Goal: Information Seeking & Learning: Learn about a topic

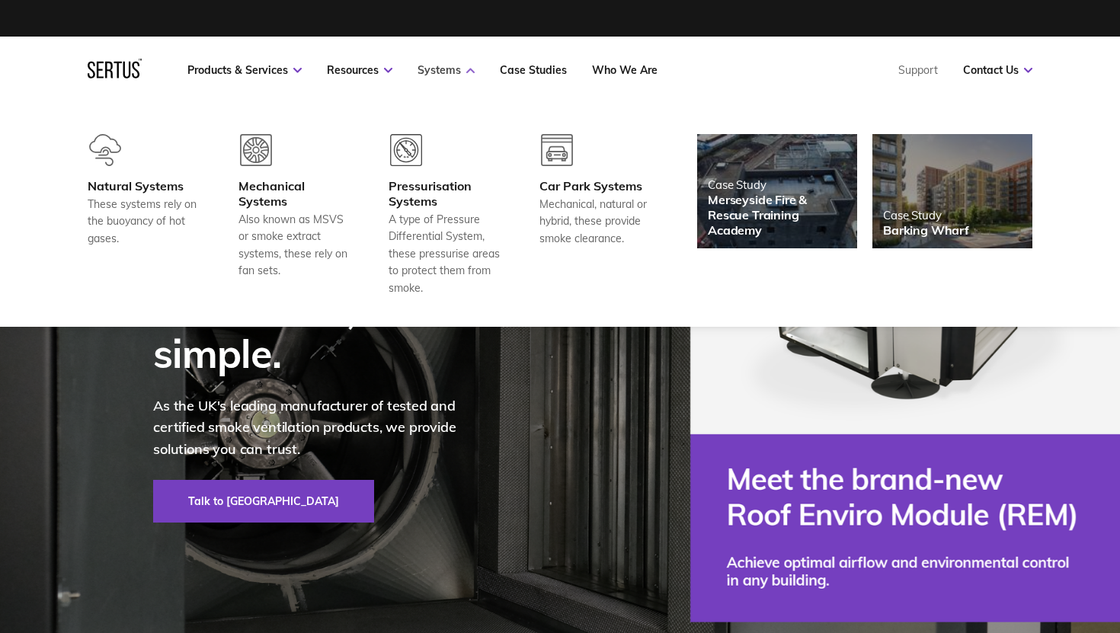
click at [444, 70] on link "Systems" at bounding box center [446, 70] width 57 height 14
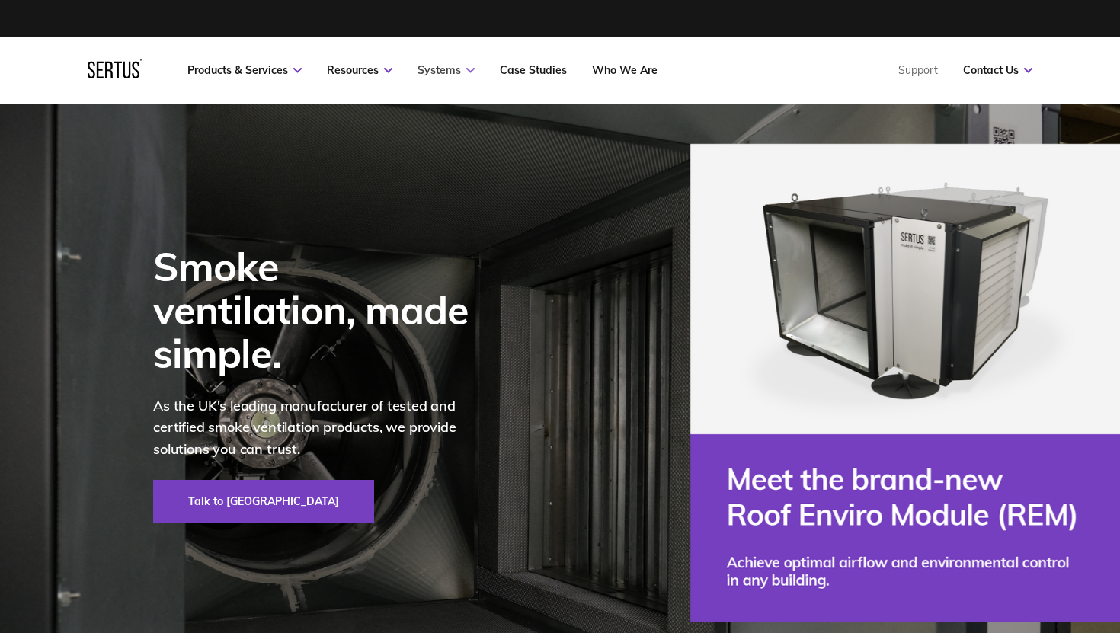
click at [448, 71] on link "Systems" at bounding box center [446, 70] width 57 height 14
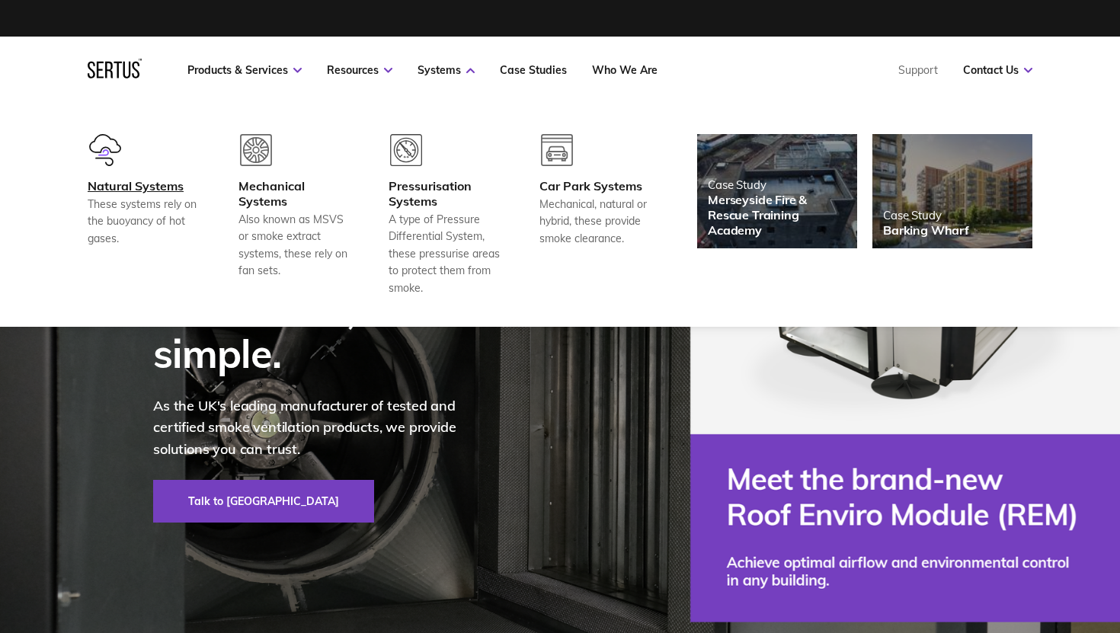
click at [145, 188] on div "Natural Systems" at bounding box center [144, 185] width 113 height 15
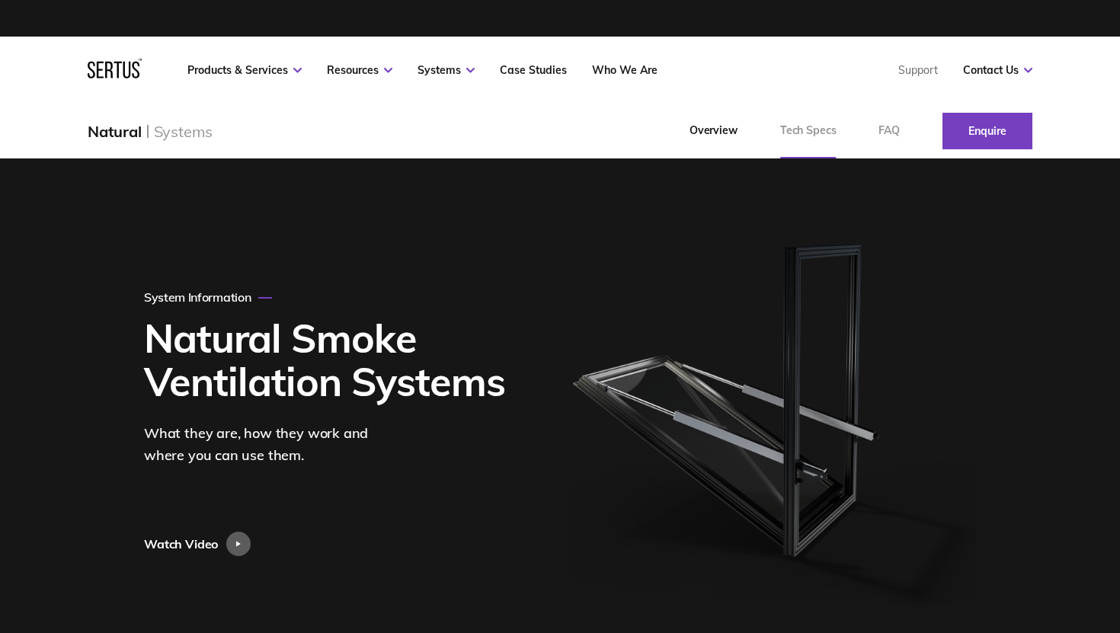
click at [799, 137] on link "Tech Specs" at bounding box center [808, 131] width 99 height 55
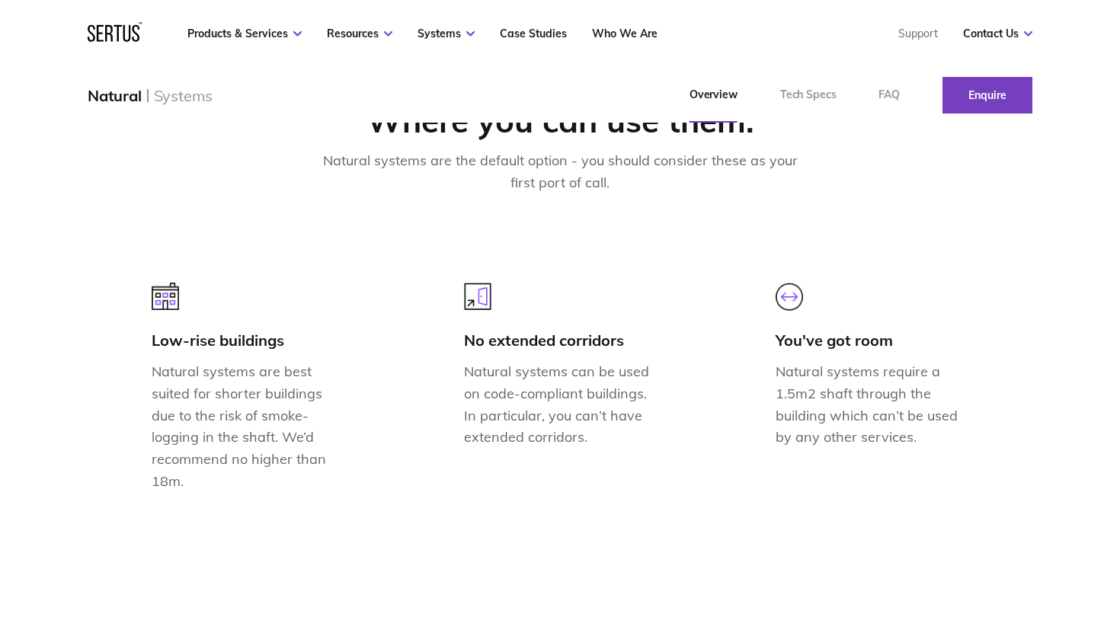
scroll to position [812, 0]
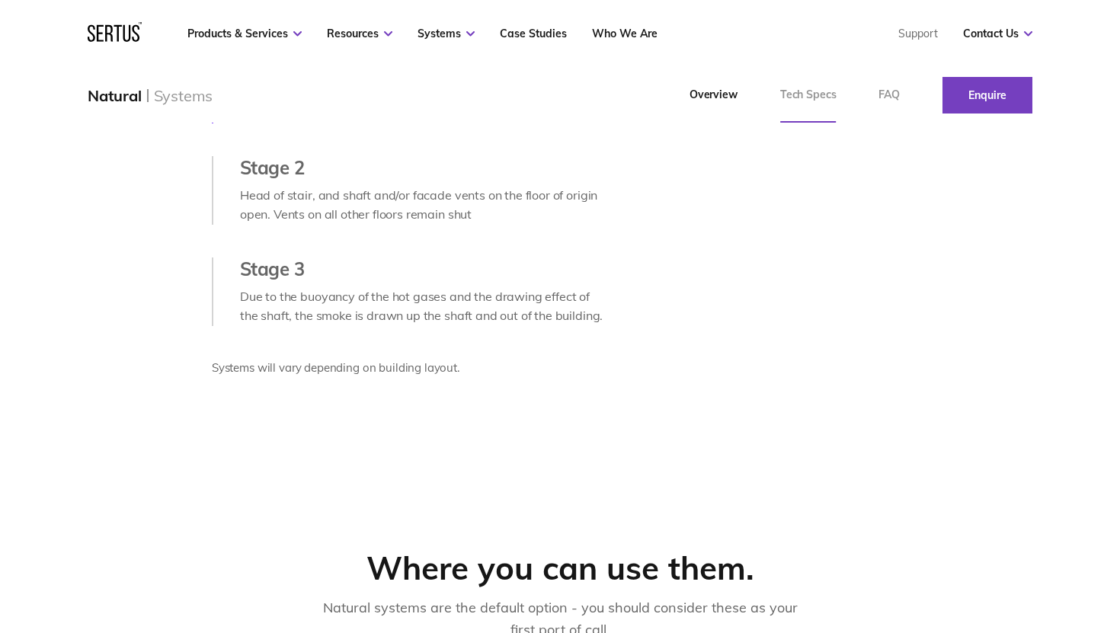
click at [810, 95] on link "Tech Specs" at bounding box center [808, 95] width 99 height 55
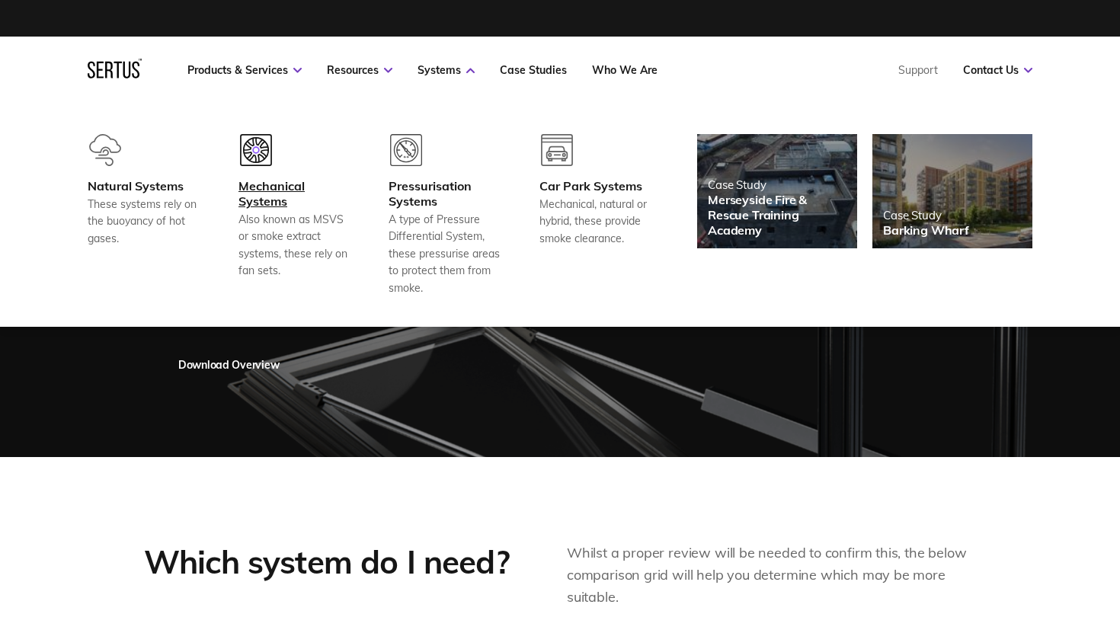
click at [277, 199] on div "Mechanical Systems" at bounding box center [294, 193] width 113 height 30
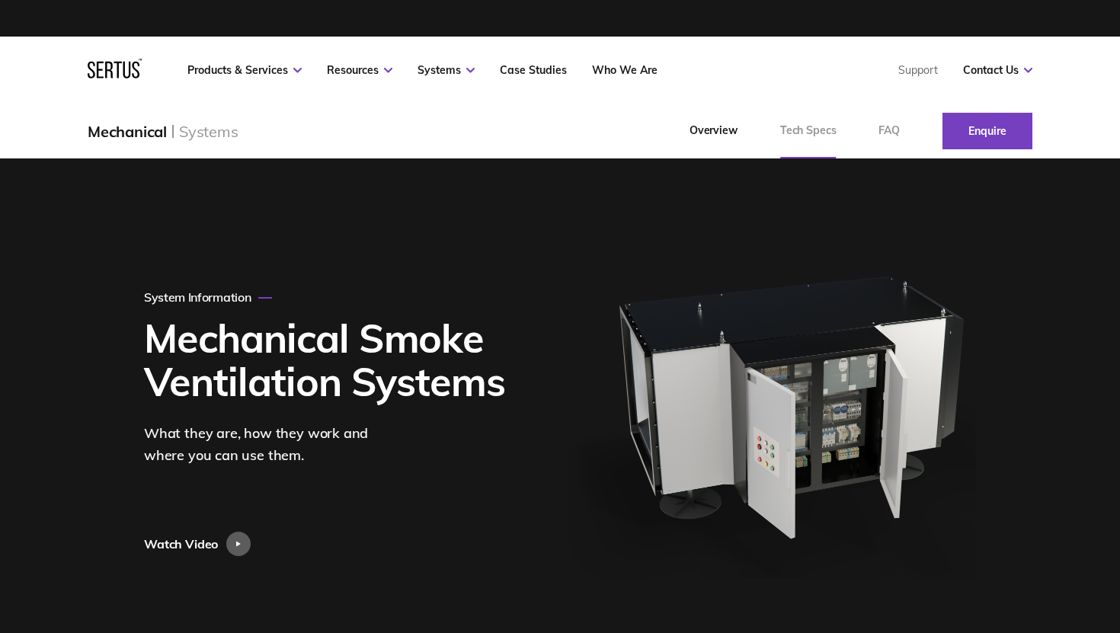
click at [776, 142] on link "Tech Specs" at bounding box center [808, 131] width 99 height 55
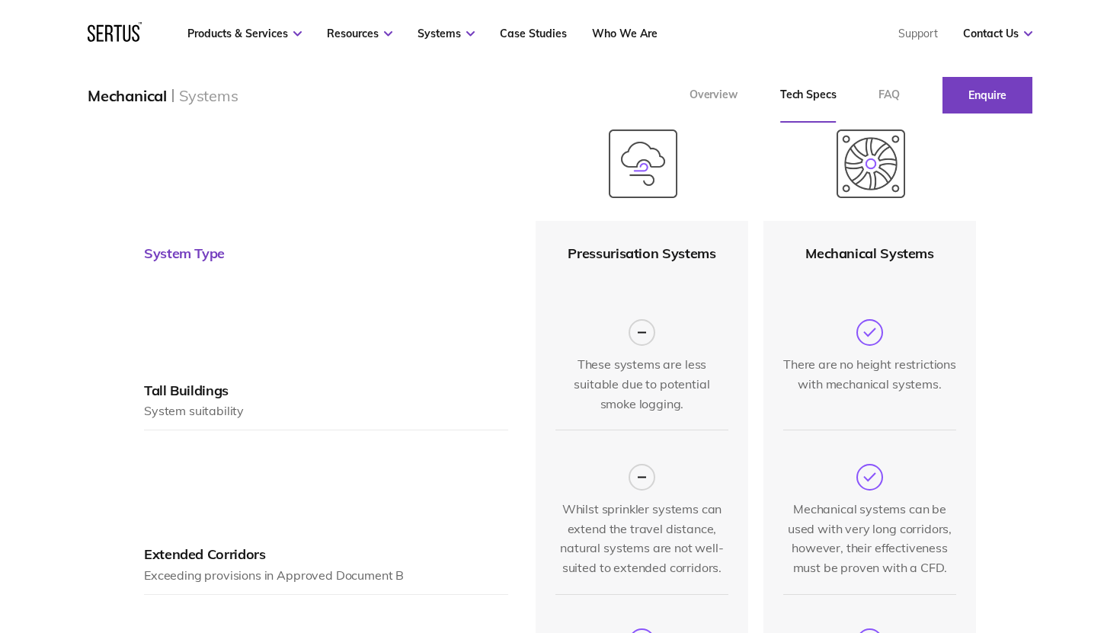
scroll to position [546, 0]
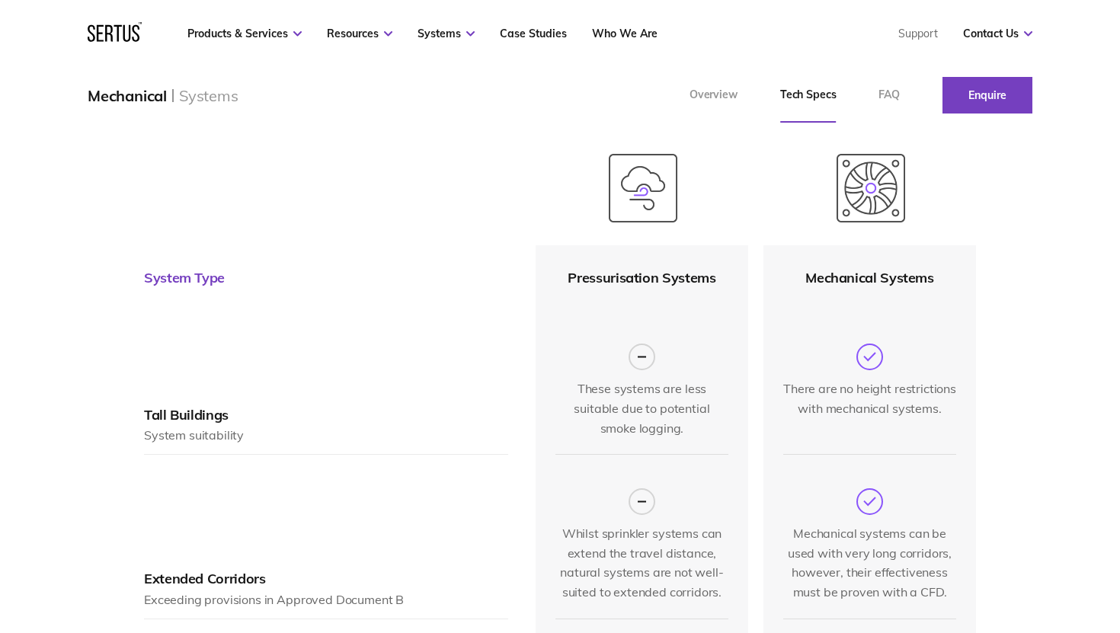
click at [639, 354] on icon at bounding box center [642, 357] width 27 height 27
click at [181, 277] on div "System Type" at bounding box center [184, 279] width 81 height 18
click at [188, 386] on div "Tall Buildings System suitability" at bounding box center [326, 382] width 364 height 144
click at [645, 184] on img at bounding box center [643, 188] width 69 height 69
click at [886, 197] on img at bounding box center [871, 188] width 69 height 69
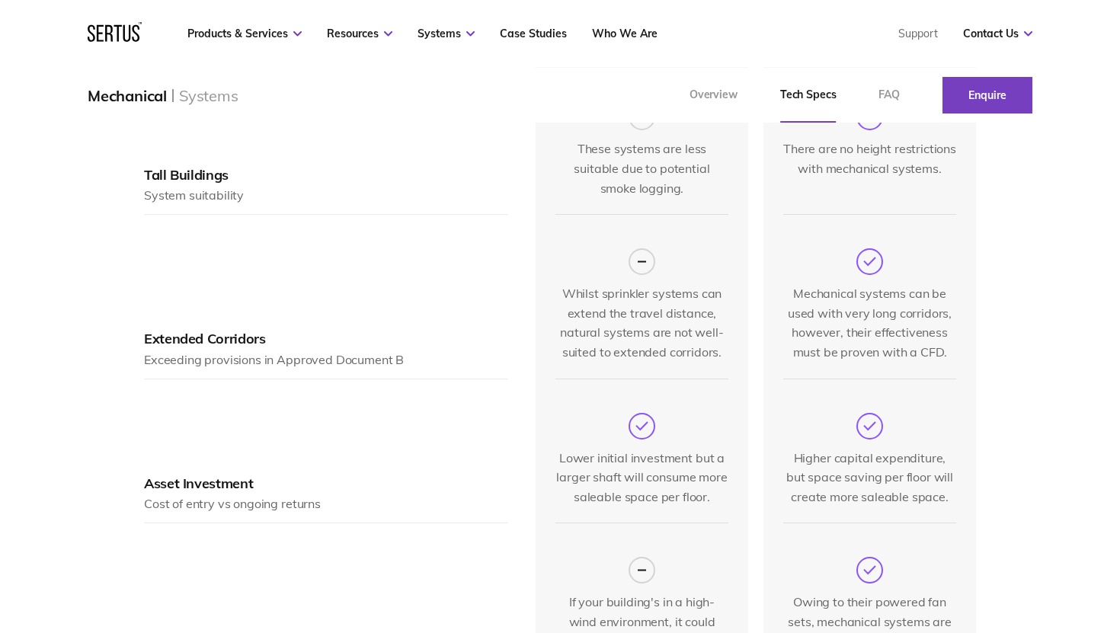
click at [653, 249] on circle at bounding box center [641, 261] width 25 height 25
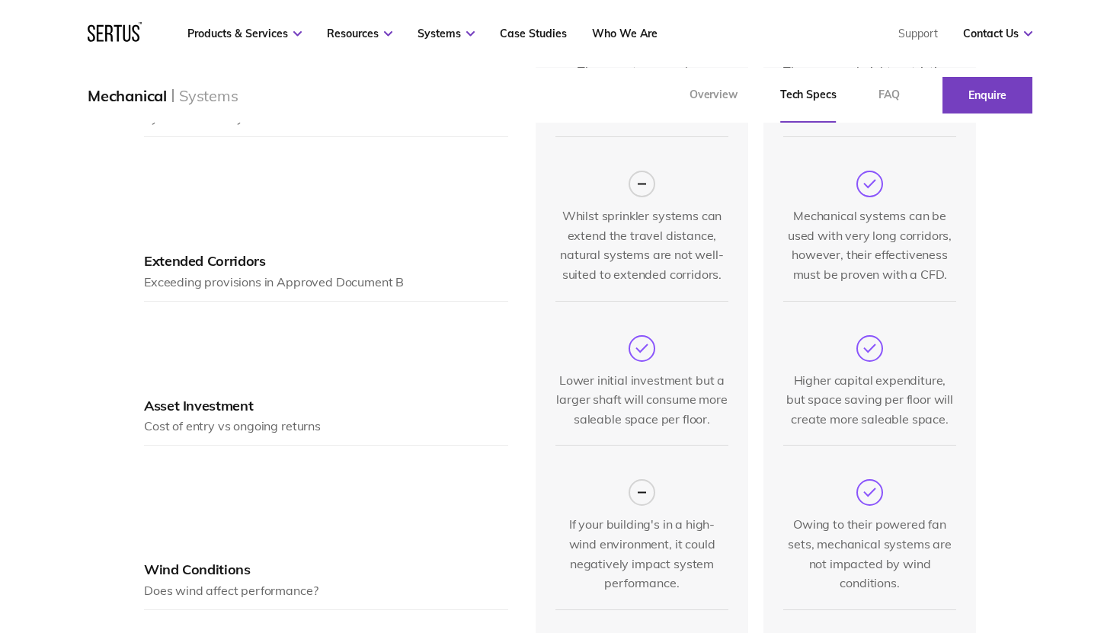
scroll to position [900, 0]
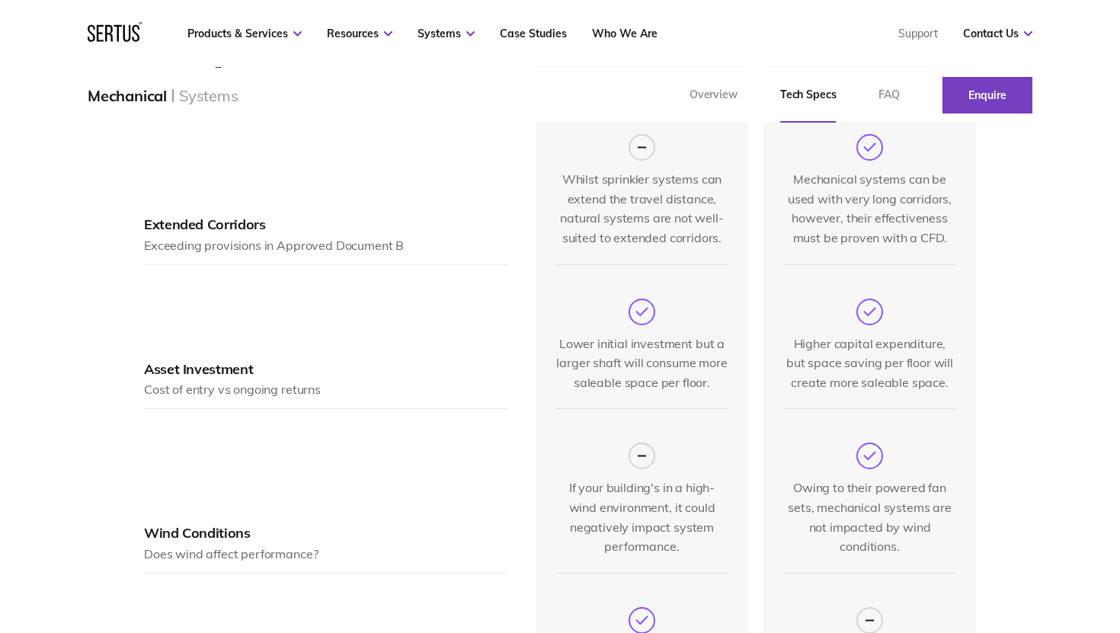
click at [648, 300] on icon at bounding box center [642, 312] width 27 height 27
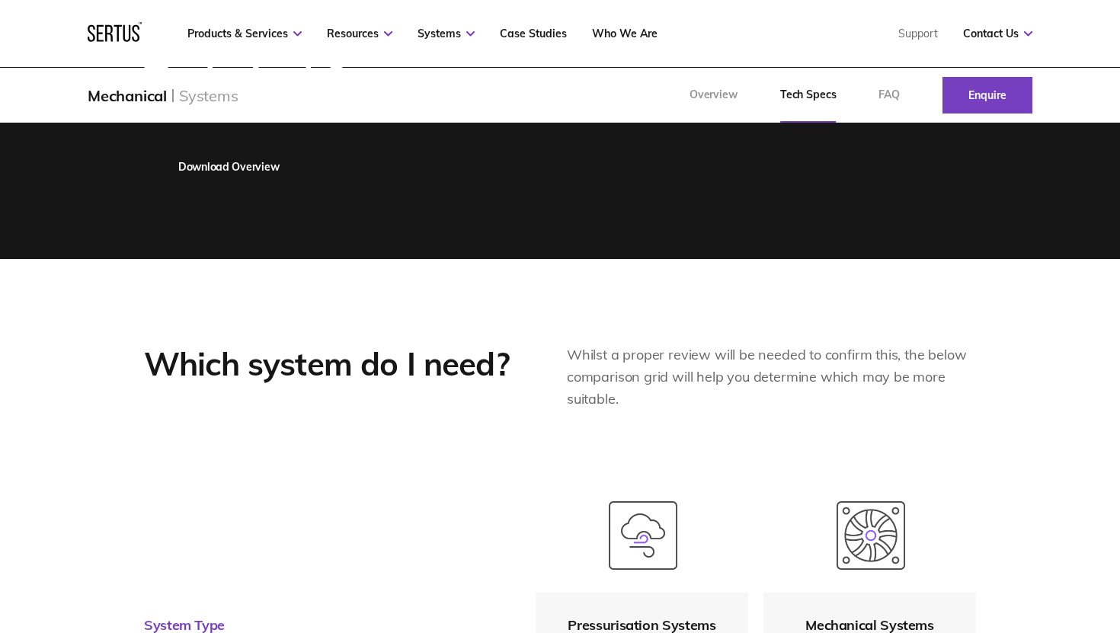
scroll to position [0, 0]
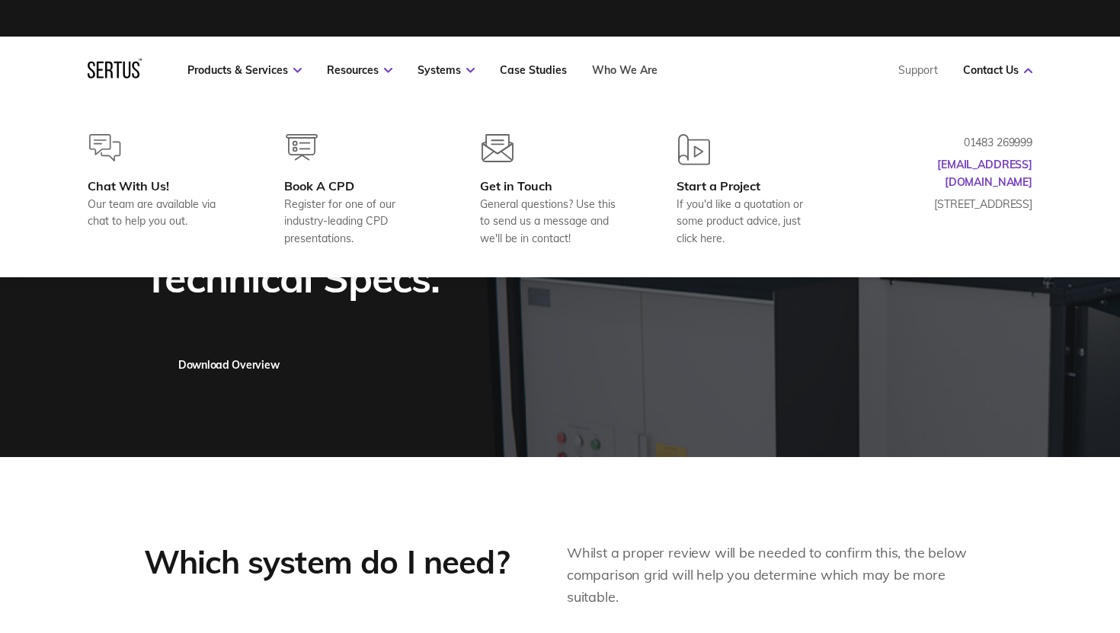
click at [619, 67] on link "Who We Are" at bounding box center [625, 70] width 66 height 14
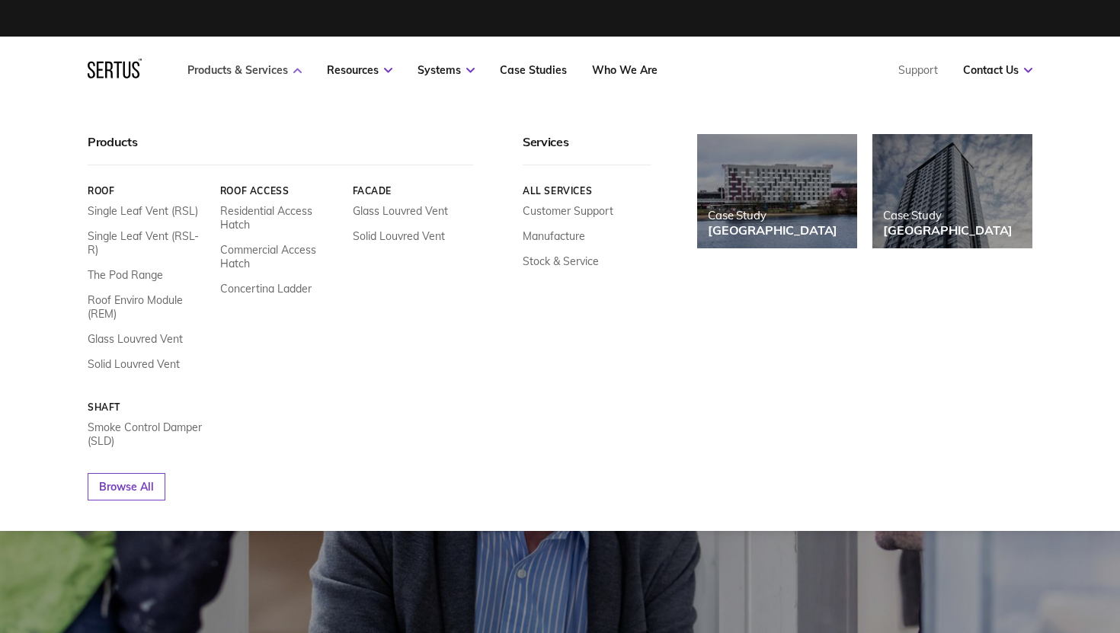
click at [251, 70] on link "Products & Services" at bounding box center [244, 70] width 114 height 14
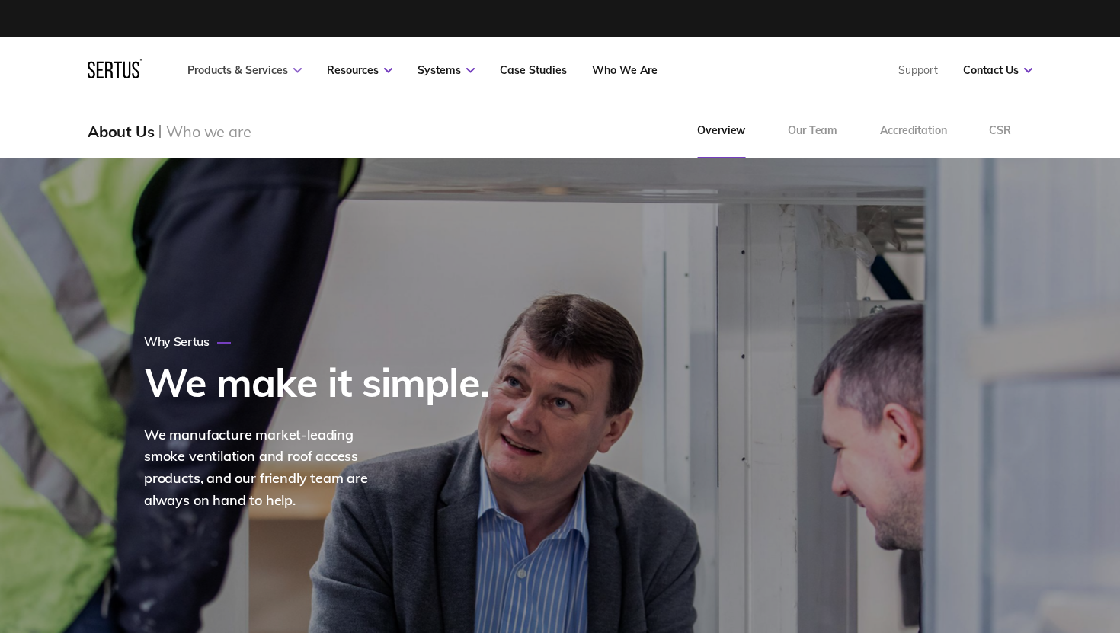
click at [251, 70] on link "Products & Services" at bounding box center [244, 70] width 114 height 14
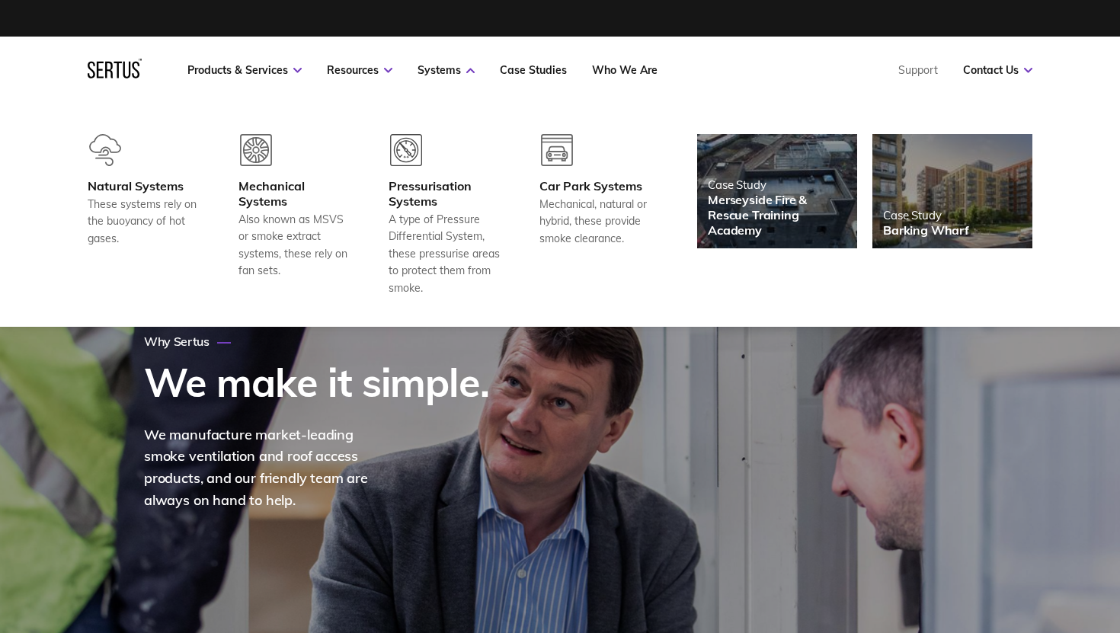
click at [101, 68] on icon at bounding box center [115, 69] width 54 height 20
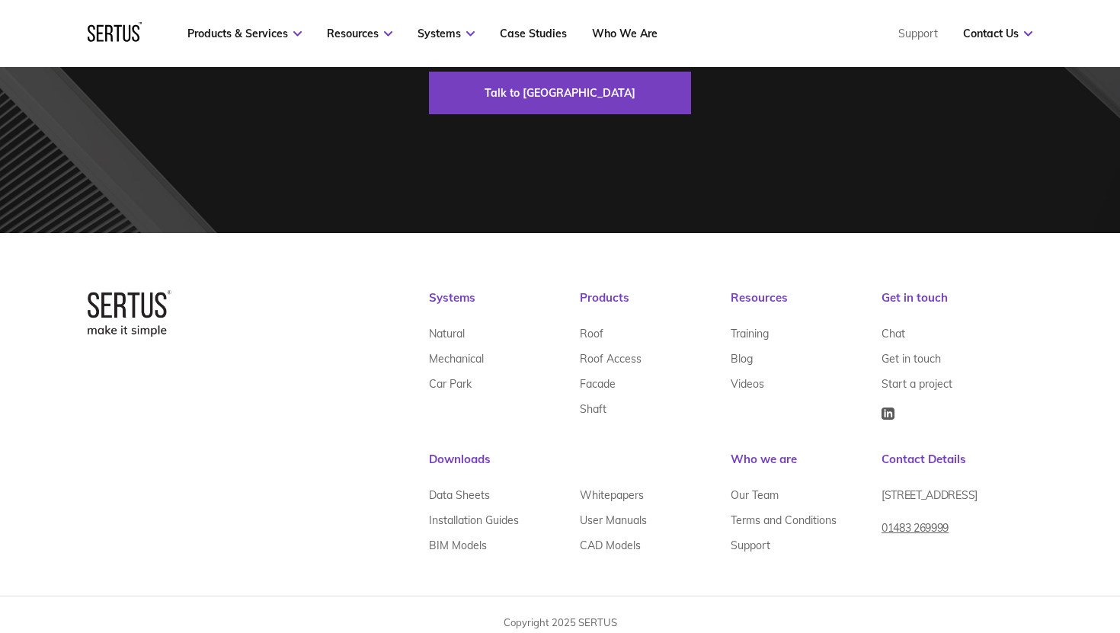
scroll to position [4660, 0]
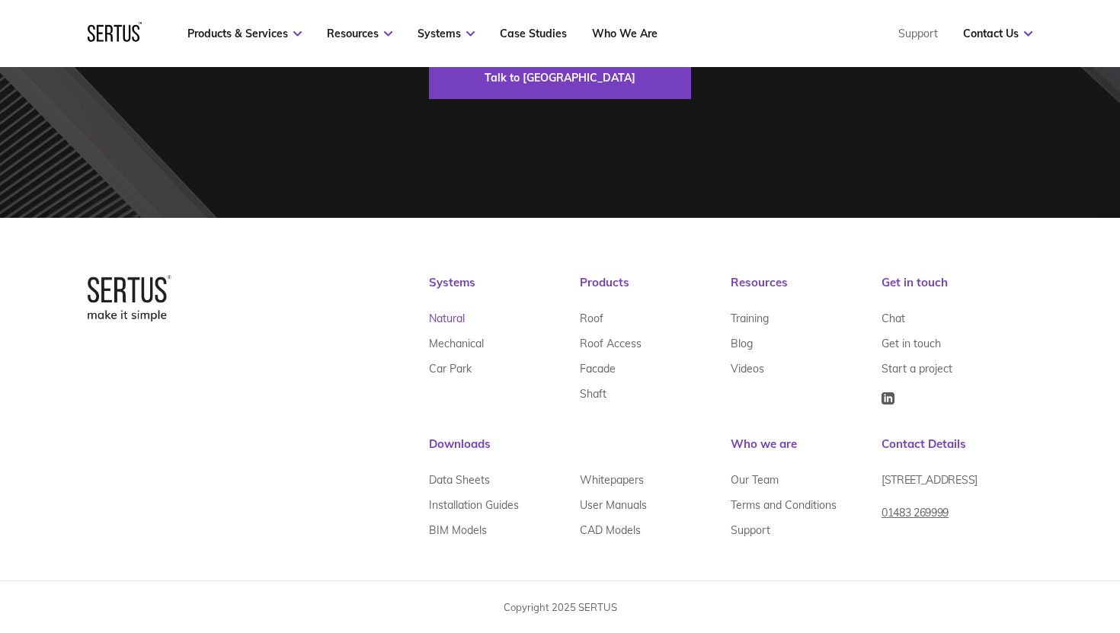
click at [455, 317] on link "Natural" at bounding box center [447, 318] width 36 height 25
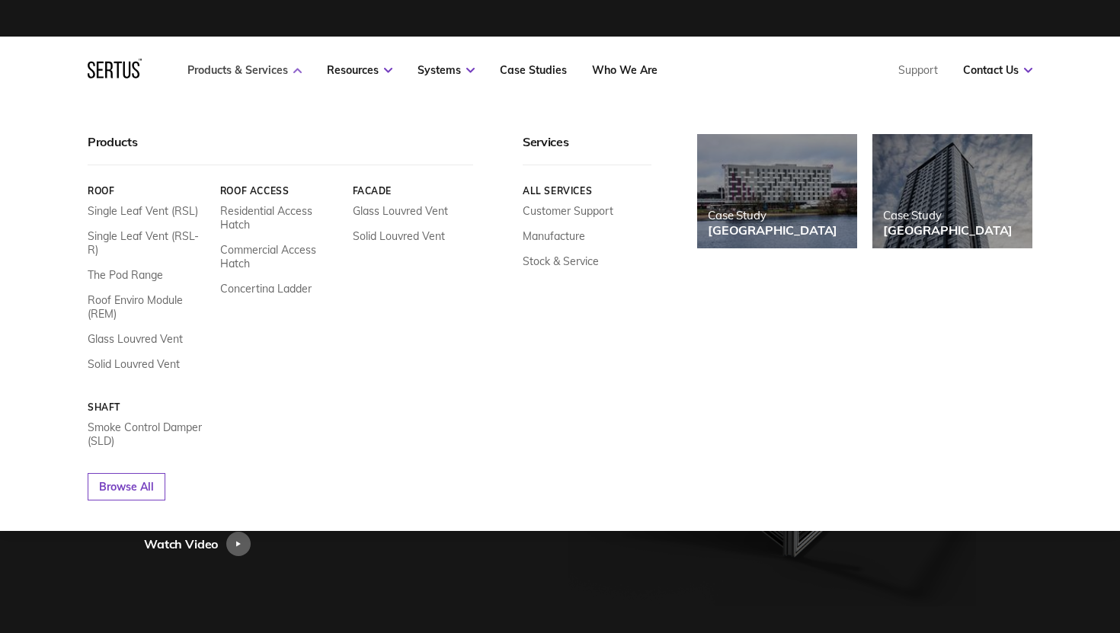
click at [248, 70] on link "Products & Services" at bounding box center [244, 70] width 114 height 14
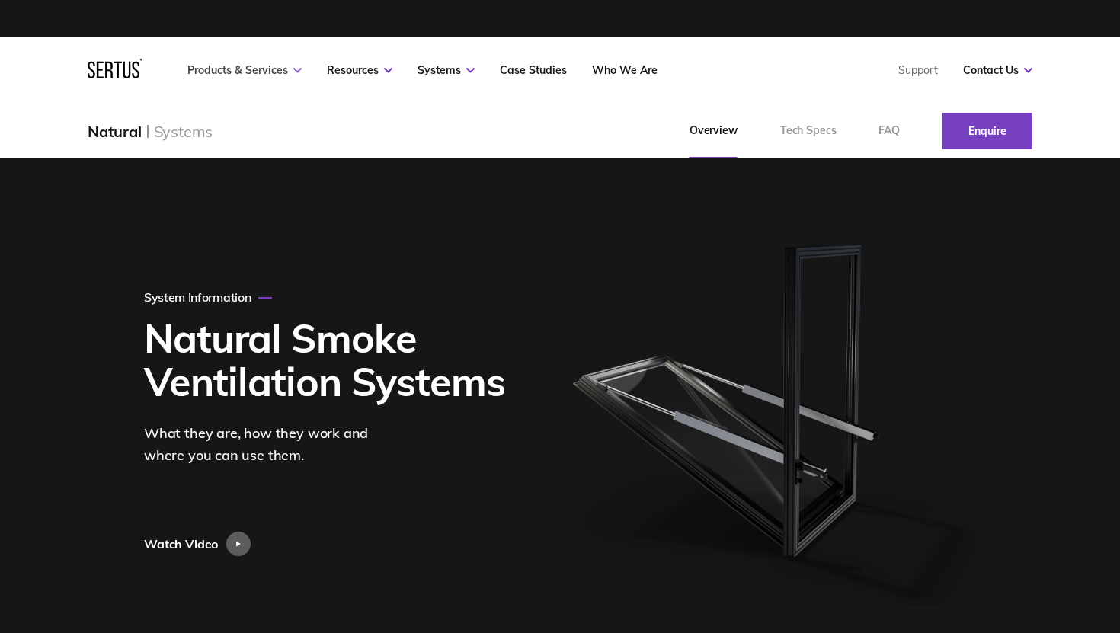
click at [248, 70] on link "Products & Services" at bounding box center [244, 70] width 114 height 14
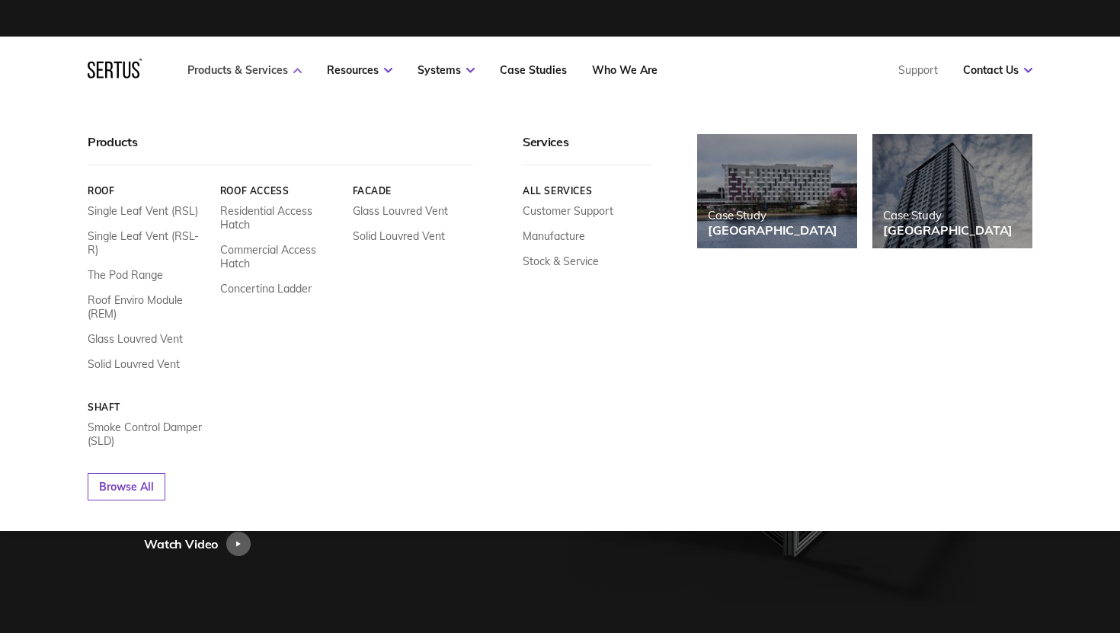
click at [248, 70] on link "Products & Services" at bounding box center [244, 70] width 114 height 14
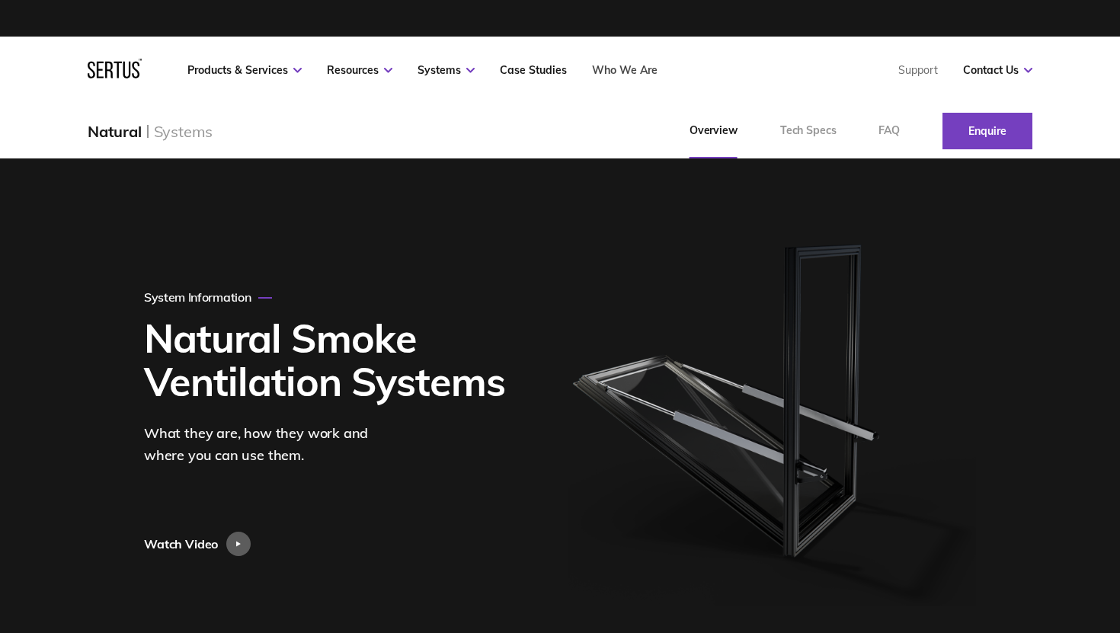
click at [626, 69] on link "Who We Are" at bounding box center [625, 70] width 66 height 14
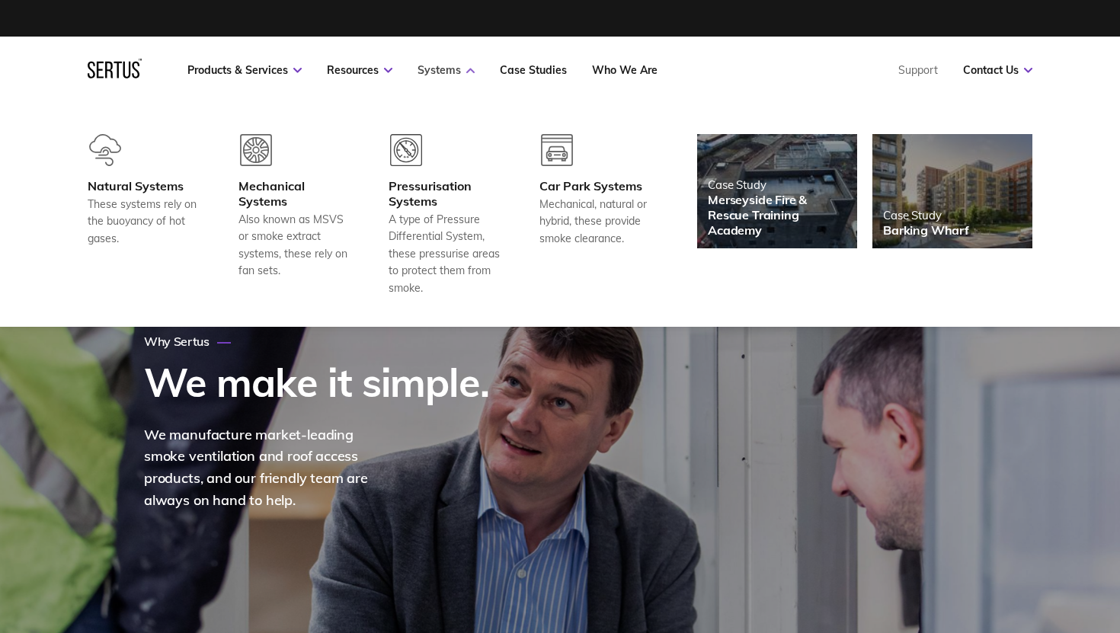
click at [450, 70] on link "Systems" at bounding box center [446, 70] width 57 height 14
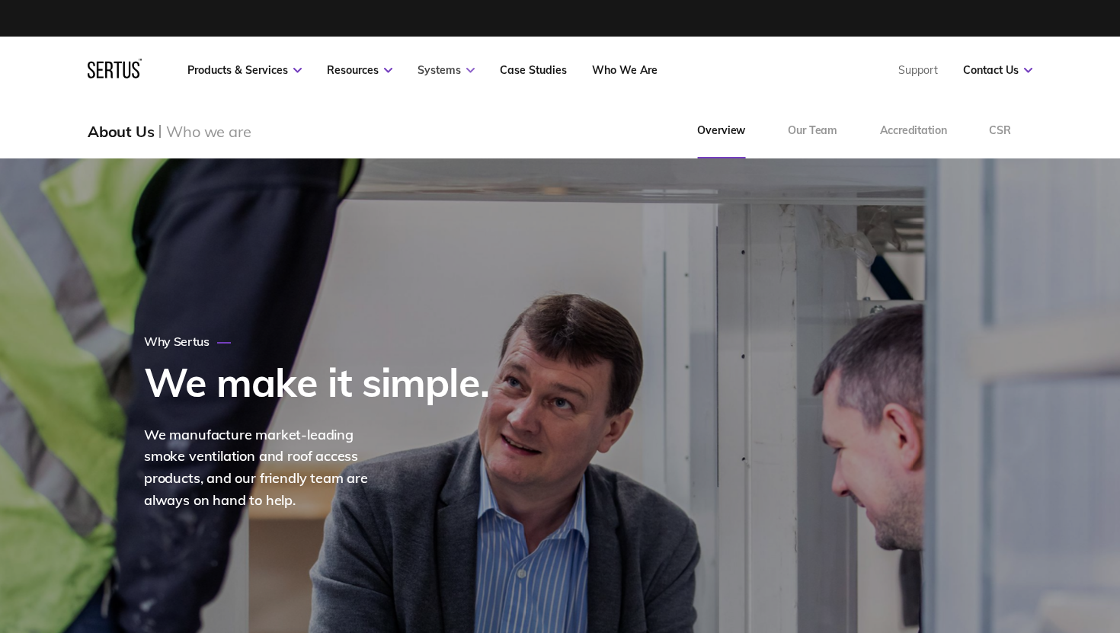
click at [450, 70] on link "Systems" at bounding box center [446, 70] width 57 height 14
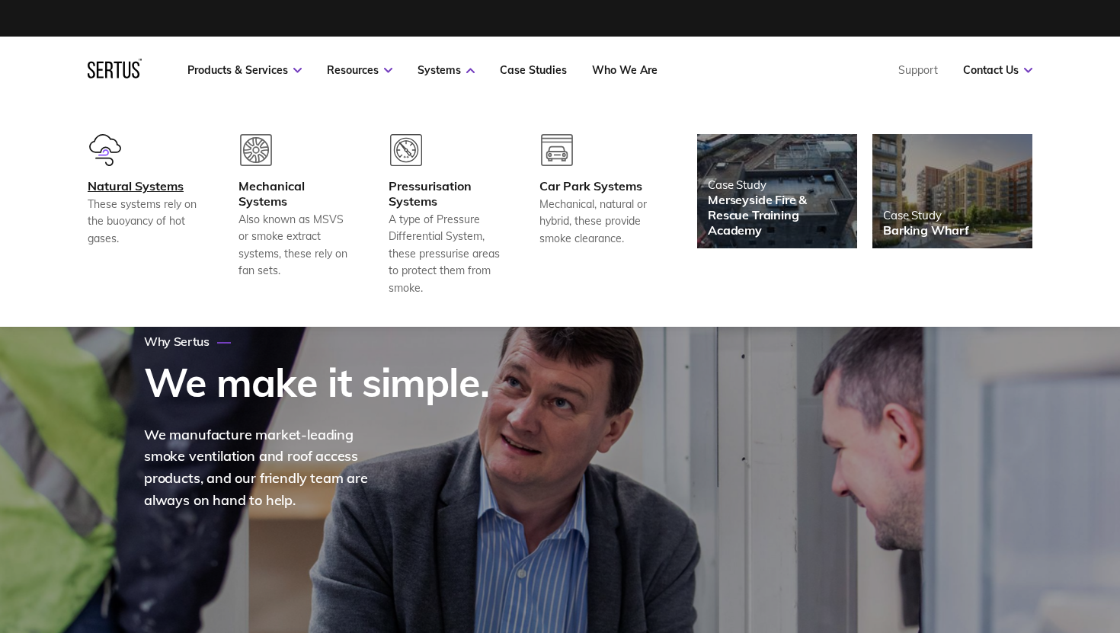
click at [126, 180] on div "Natural Systems" at bounding box center [144, 185] width 113 height 15
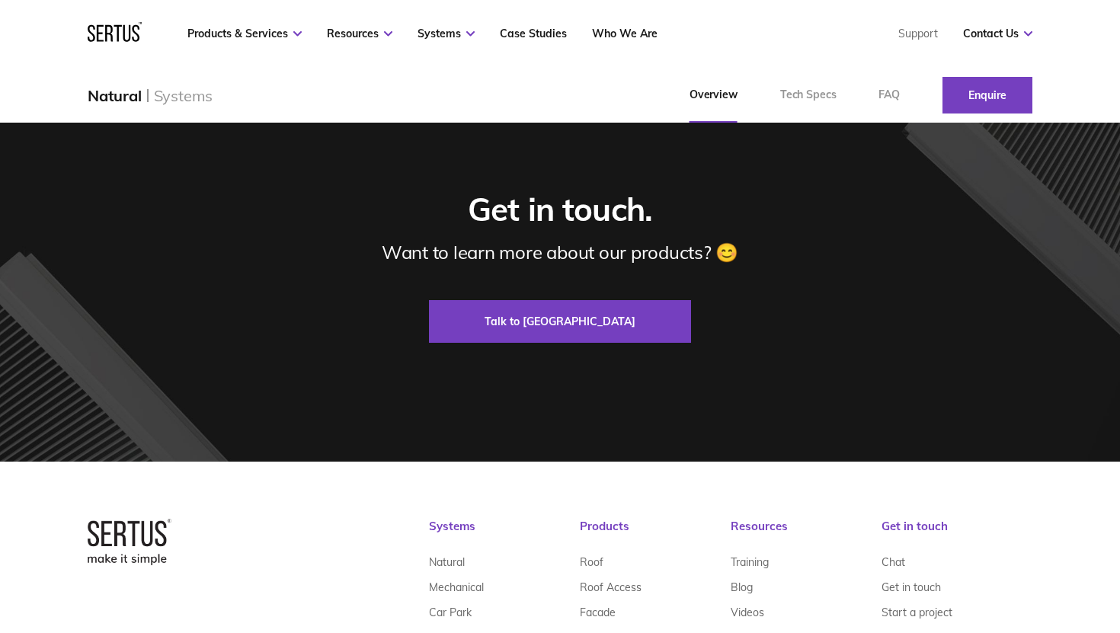
scroll to position [2793, 0]
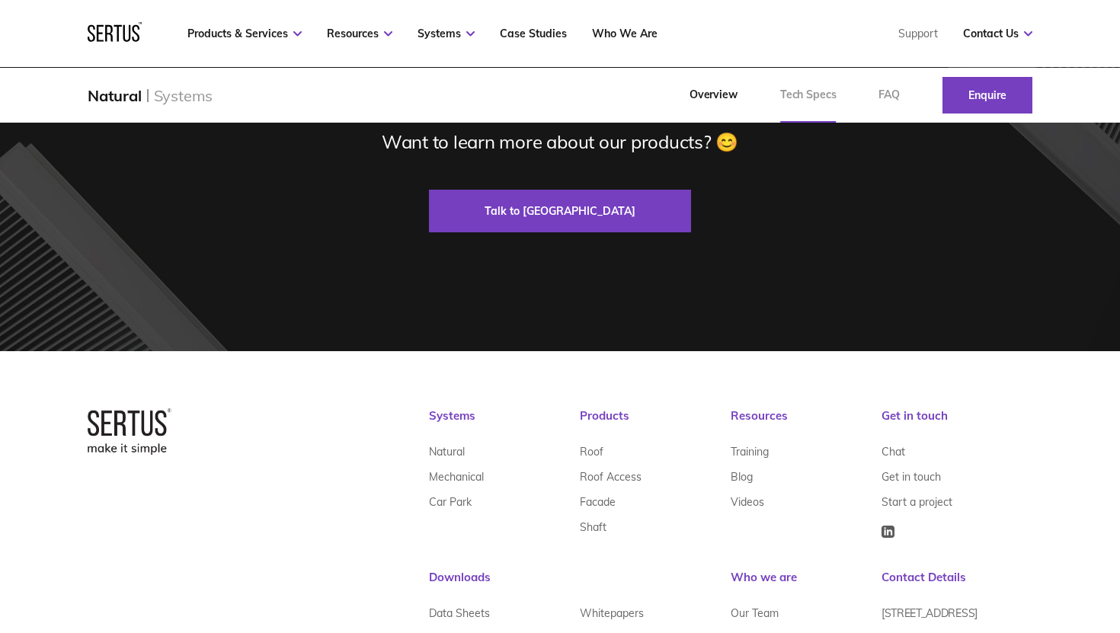
click at [813, 90] on link "Tech Specs" at bounding box center [808, 95] width 99 height 55
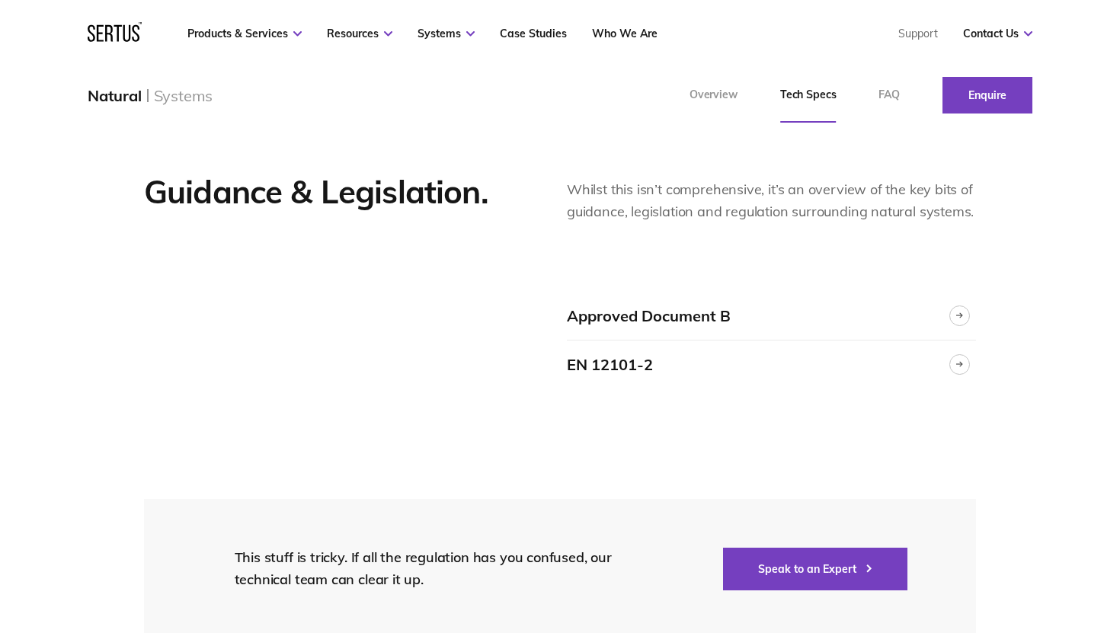
scroll to position [2400, 0]
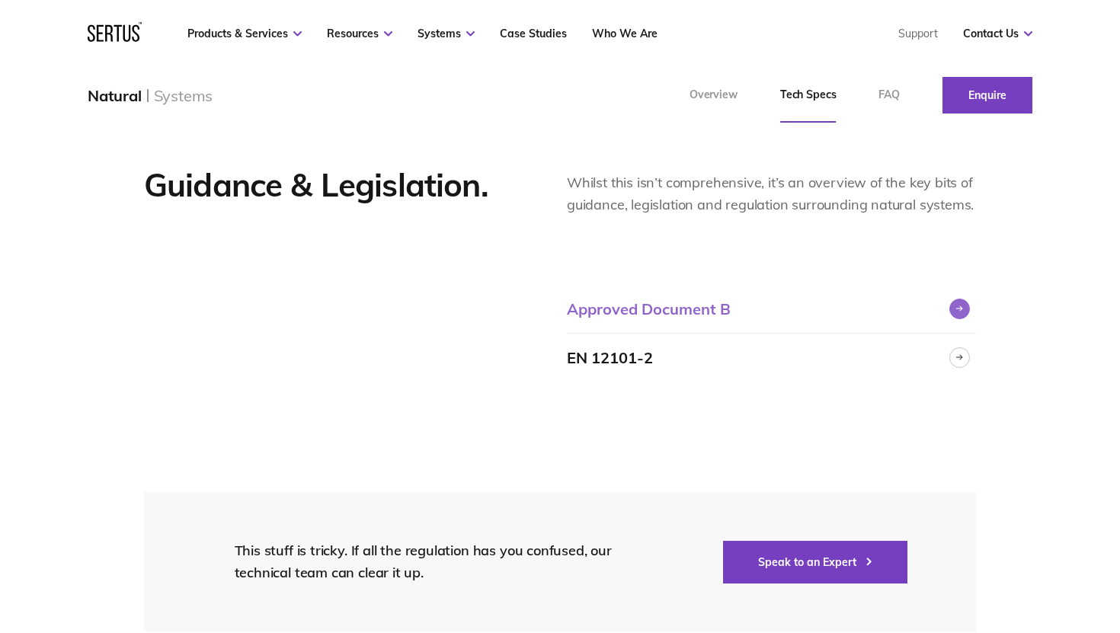
click at [709, 312] on div "Approved Document B" at bounding box center [649, 308] width 164 height 19
click at [735, 373] on link "EN 12101-2" at bounding box center [771, 358] width 409 height 48
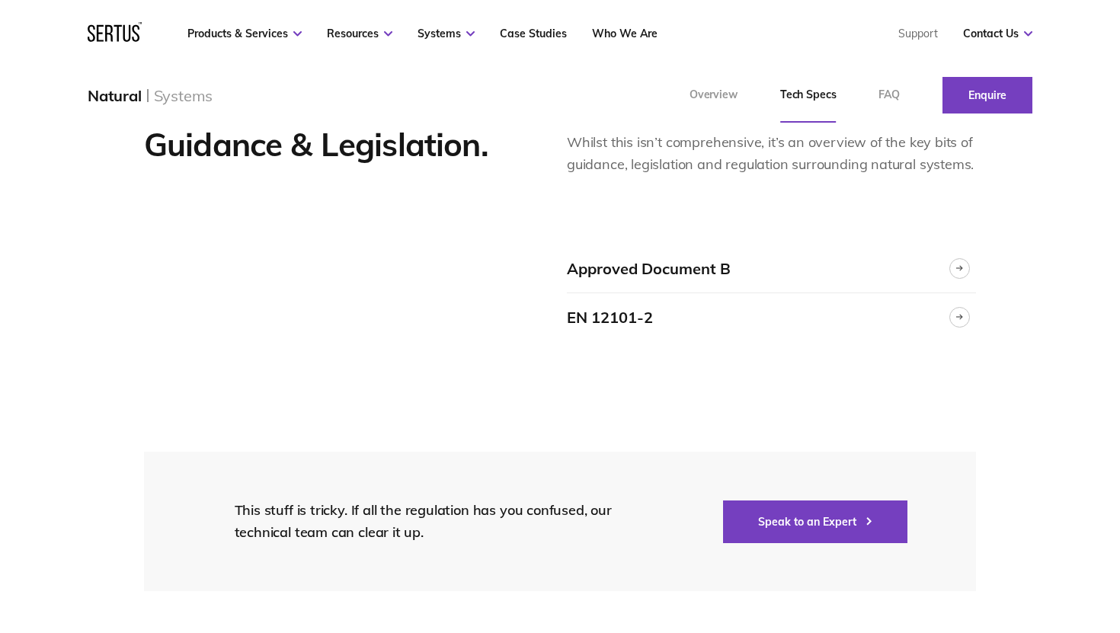
scroll to position [2444, 0]
